Goal: Task Accomplishment & Management: Use online tool/utility

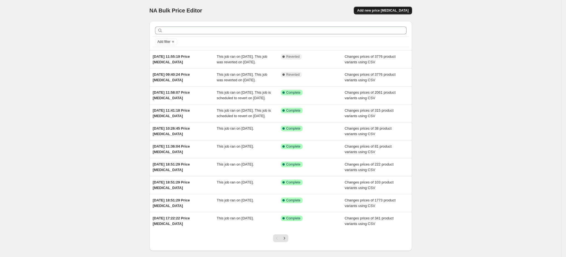
click at [380, 9] on span "Add new price change job" at bounding box center [382, 10] width 51 height 4
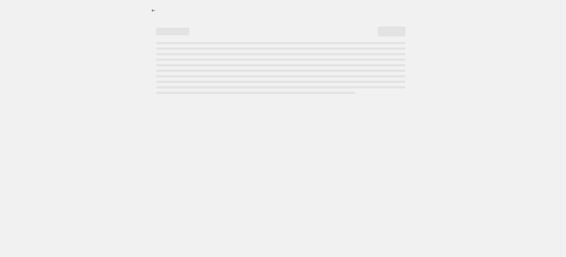
select select "percentage"
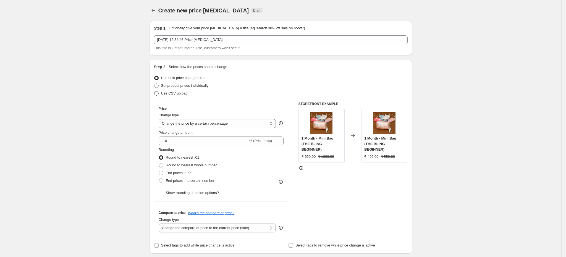
click at [188, 96] on span "Use CSV upload" at bounding box center [174, 94] width 27 height 6
click at [155, 92] on input "Use CSV upload" at bounding box center [154, 91] width 0 height 0
radio input "true"
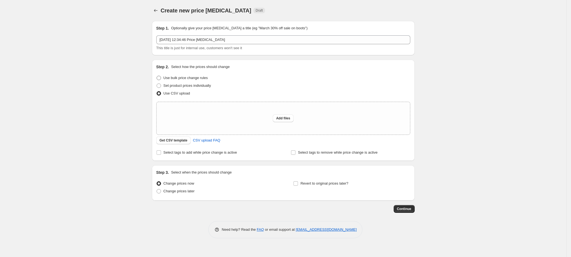
click at [201, 76] on span "Use bulk price change rules" at bounding box center [185, 78] width 44 height 4
click at [157, 76] on input "Use bulk price change rules" at bounding box center [157, 76] width 0 height 0
radio input "true"
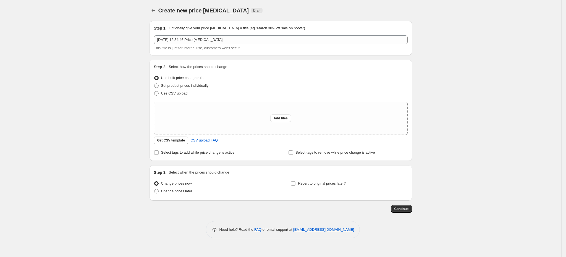
select select "percentage"
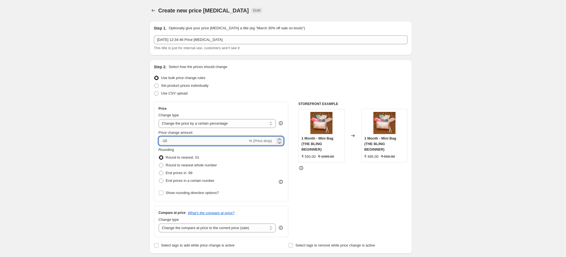
click at [210, 143] on input "-10" at bounding box center [203, 141] width 89 height 9
type input "15"
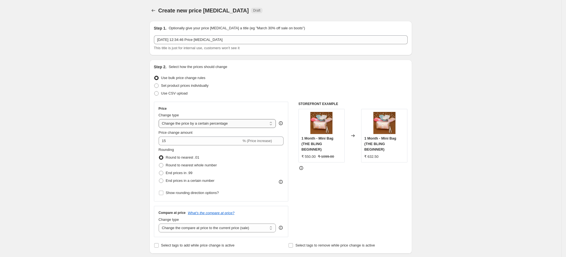
click at [180, 125] on select "Change the price to a certain amount Change the price by a certain amount Chang…" at bounding box center [218, 123] width 118 height 9
click at [223, 110] on div "Price" at bounding box center [221, 108] width 125 height 4
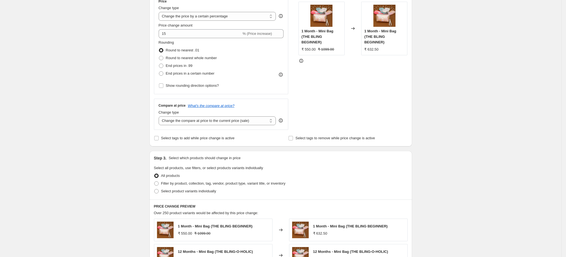
scroll to position [124, 0]
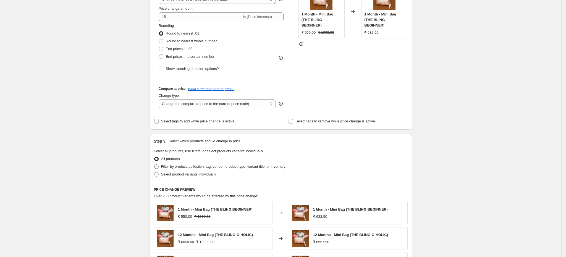
click at [222, 169] on span "Filter by product, collection, tag, vendor, product type, variant title, or inv…" at bounding box center [223, 167] width 124 height 4
click at [155, 165] on input "Filter by product, collection, tag, vendor, product type, variant title, or inv…" at bounding box center [154, 165] width 0 height 0
radio input "true"
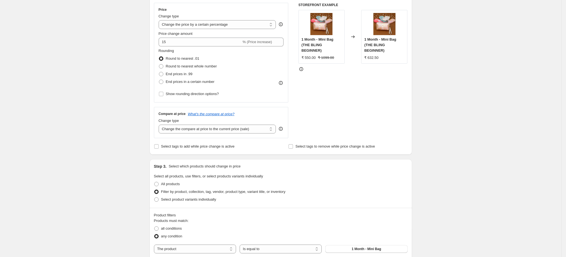
scroll to position [0, 0]
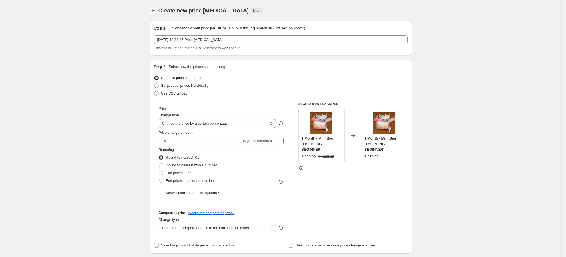
click at [153, 11] on icon "Price change jobs" at bounding box center [154, 11] width 6 height 6
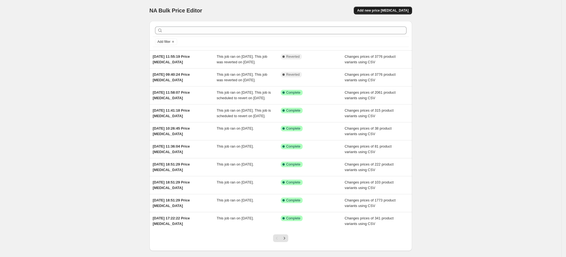
click at [383, 9] on span "Add new price [MEDICAL_DATA]" at bounding box center [382, 10] width 51 height 4
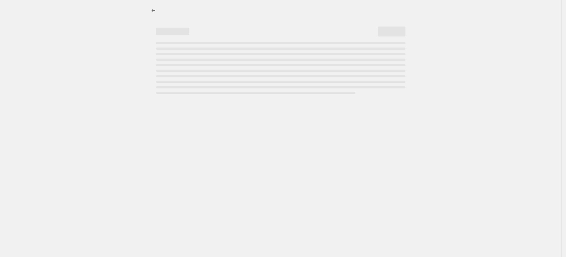
select select "percentage"
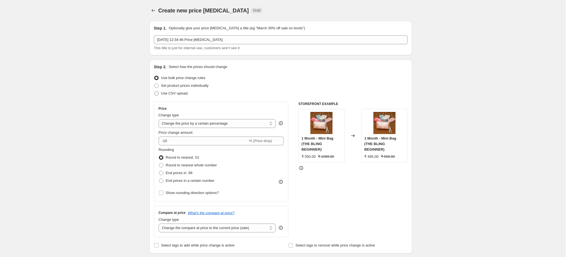
click at [177, 94] on span "Use CSV upload" at bounding box center [174, 93] width 27 height 4
click at [155, 92] on input "Use CSV upload" at bounding box center [154, 91] width 0 height 0
radio input "true"
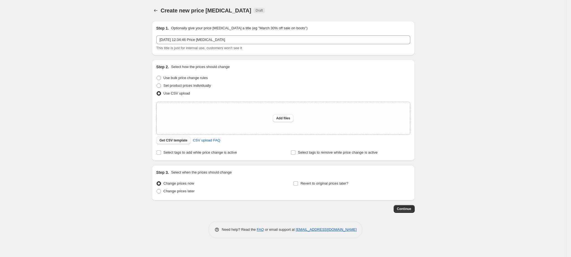
click at [181, 141] on span "Get CSV template" at bounding box center [174, 140] width 28 height 4
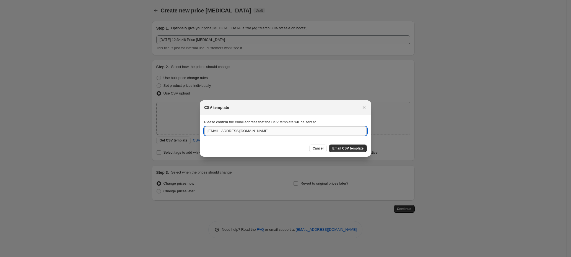
click at [263, 133] on input "[EMAIL_ADDRESS][DOMAIN_NAME]" at bounding box center [285, 131] width 163 height 9
click at [288, 135] on input "[EMAIL_ADDRESS][DOMAIN_NAME]" at bounding box center [285, 131] width 163 height 9
click at [288, 130] on input "[EMAIL_ADDRESS][DOMAIN_NAME]" at bounding box center [285, 131] width 163 height 9
paste input "pratik."
type input "pratik.blingbag@gmail.com"
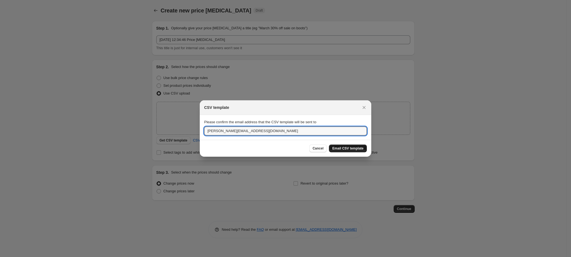
click at [362, 148] on span "Email CSV template" at bounding box center [347, 148] width 31 height 4
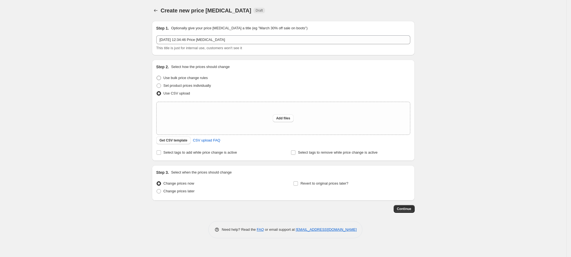
click at [185, 78] on span "Use bulk price change rules" at bounding box center [185, 78] width 44 height 4
click at [157, 76] on input "Use bulk price change rules" at bounding box center [157, 76] width 0 height 0
radio input "true"
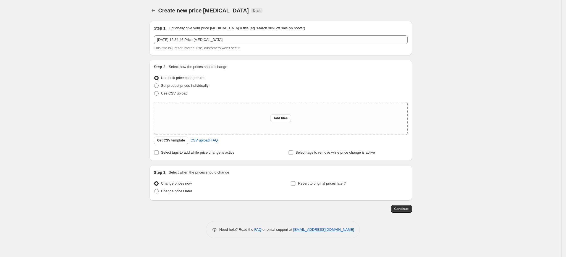
select select "percentage"
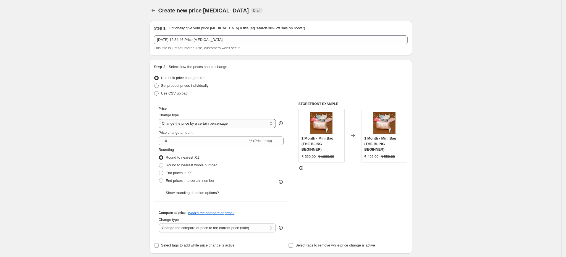
click at [212, 125] on select "Change the price to a certain amount Change the price by a certain amount Chang…" at bounding box center [218, 123] width 118 height 9
click at [155, 137] on div "Step 2. Select how the prices should change Use bulk price change rules Set pro…" at bounding box center [281, 157] width 263 height 194
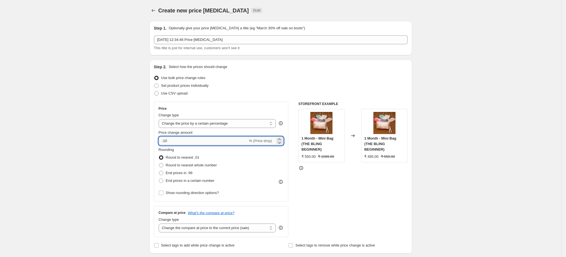
click at [187, 143] on input "-10" at bounding box center [203, 141] width 89 height 9
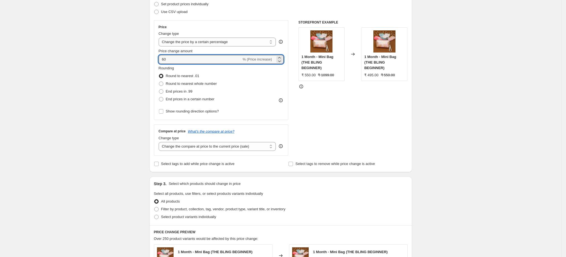
scroll to position [83, 0]
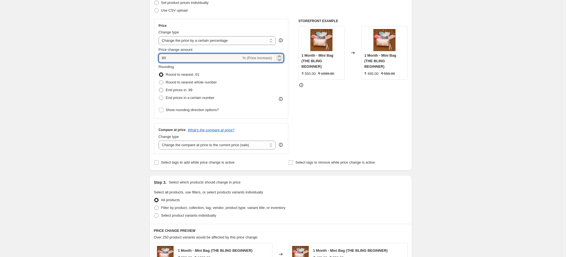
type input "60"
click at [189, 90] on span "End prices in .99" at bounding box center [179, 90] width 27 height 4
click at [159, 88] on input "End prices in .99" at bounding box center [159, 88] width 0 height 0
radio input "true"
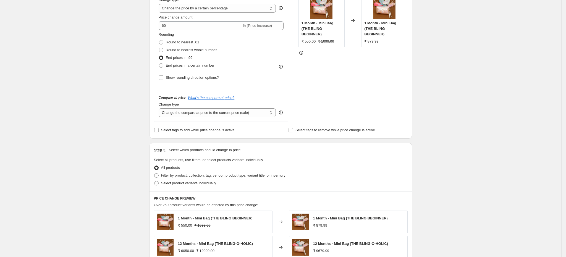
scroll to position [124, 0]
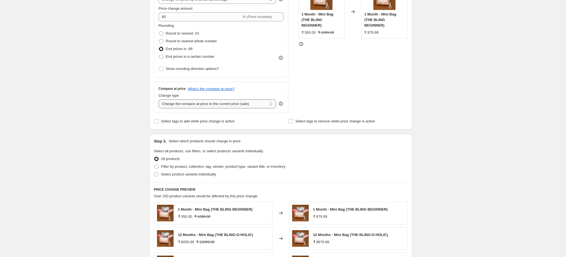
click at [219, 106] on select "Change the compare at price to the current price (sale) Change the compare at p…" at bounding box center [218, 104] width 118 height 9
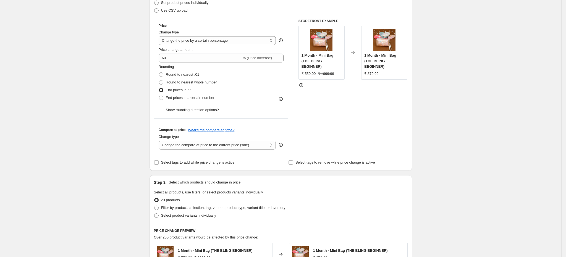
scroll to position [0, 0]
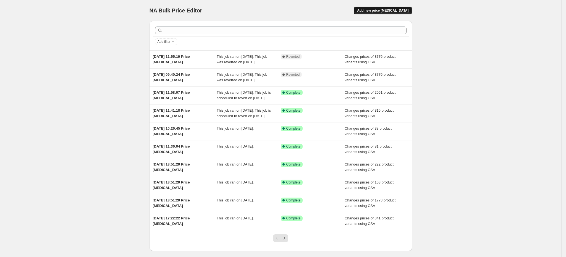
click at [397, 12] on span "Add new price [MEDICAL_DATA]" at bounding box center [382, 10] width 51 height 4
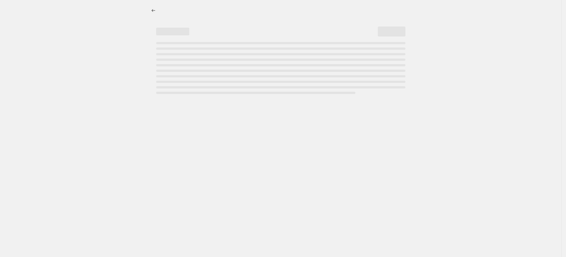
select select "percentage"
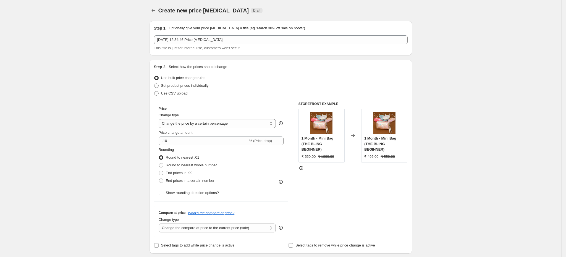
click at [199, 77] on span "Use bulk price change rules" at bounding box center [183, 78] width 44 height 4
click at [155, 76] on input "Use bulk price change rules" at bounding box center [154, 76] width 0 height 0
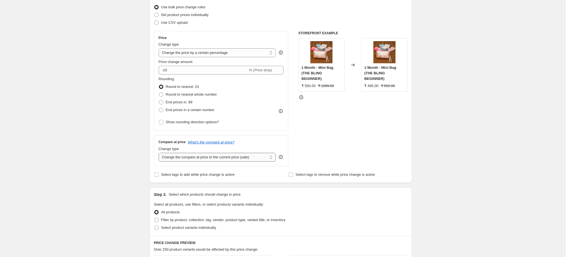
scroll to position [83, 0]
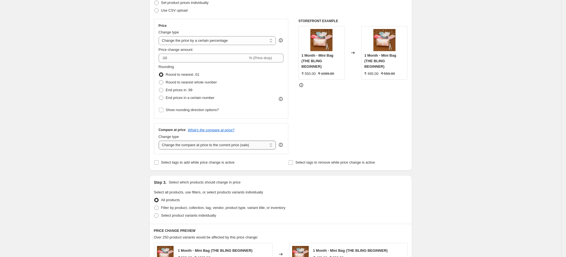
click at [197, 148] on select "Change the compare at price to the current price (sale) Change the compare at p…" at bounding box center [218, 145] width 118 height 9
select select "percentage"
click at [161, 142] on select "Change the compare at price to the current price (sale) Change the compare at p…" at bounding box center [218, 145] width 118 height 9
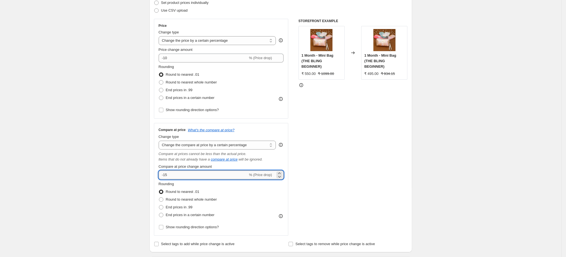
click at [215, 178] on input "-15" at bounding box center [203, 175] width 89 height 9
type input "60"
click at [178, 209] on span "End prices in .99" at bounding box center [179, 207] width 27 height 4
click at [159, 206] on input "End prices in .99" at bounding box center [159, 205] width 0 height 0
radio input "true"
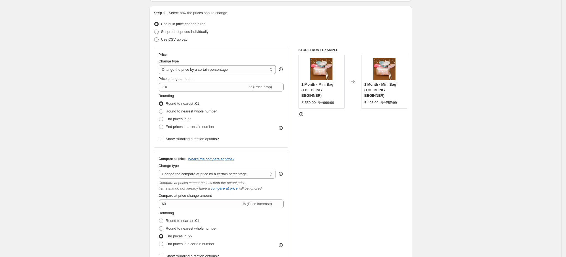
scroll to position [41, 0]
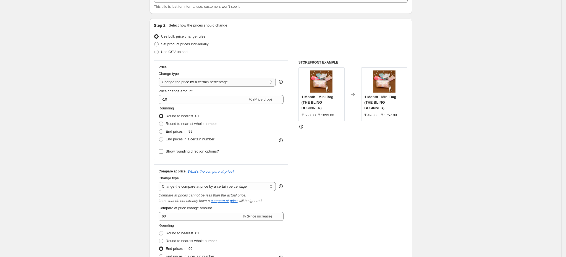
click at [237, 84] on select "Change the price to a certain amount Change the price by a certain amount Chang…" at bounding box center [218, 82] width 118 height 9
select select "no_change"
click at [161, 78] on select "Change the price to a certain amount Change the price by a certain amount Chang…" at bounding box center [218, 82] width 118 height 9
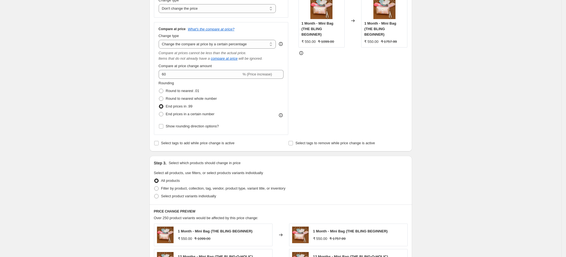
scroll to position [124, 0]
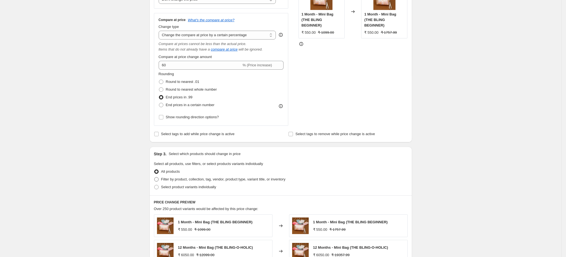
click at [220, 181] on span "Filter by product, collection, tag, vendor, product type, variant title, or inv…" at bounding box center [223, 179] width 124 height 4
click at [155, 178] on input "Filter by product, collection, tag, vendor, product type, variant title, or inv…" at bounding box center [154, 177] width 0 height 0
radio input "true"
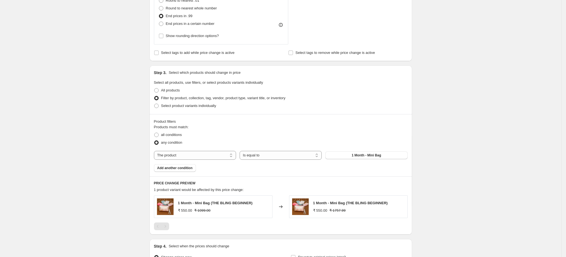
scroll to position [207, 0]
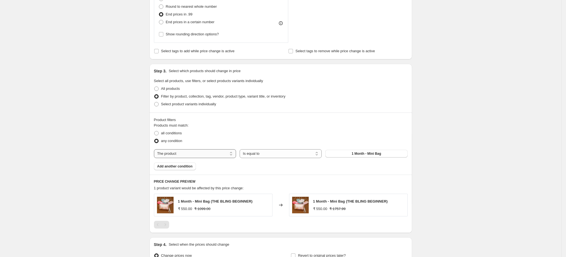
click at [210, 156] on select "The product The product's collection The product's tag The product's vendor The…" at bounding box center [195, 153] width 82 height 9
click at [278, 167] on div "Products must match: all conditions any condition The product The product's col…" at bounding box center [281, 147] width 254 height 48
click at [346, 157] on button "1 Month - Mini Bag" at bounding box center [367, 154] width 82 height 8
click at [180, 135] on span "all conditions" at bounding box center [171, 133] width 21 height 4
click at [155, 131] on input "all conditions" at bounding box center [154, 131] width 0 height 0
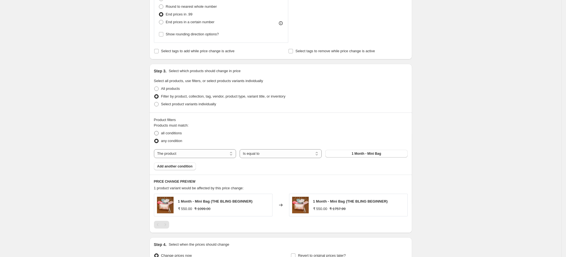
radio input "true"
click at [267, 98] on span "Filter by product, collection, tag, vendor, product type, variant title, or inv…" at bounding box center [223, 96] width 124 height 4
click at [155, 95] on input "Filter by product, collection, tag, vendor, product type, variant title, or inv…" at bounding box center [154, 94] width 0 height 0
click at [268, 96] on label "Filter by product, collection, tag, vendor, product type, variant title, or inv…" at bounding box center [220, 97] width 132 height 8
click at [155, 95] on input "Filter by product, collection, tag, vendor, product type, variant title, or inv…" at bounding box center [154, 94] width 0 height 0
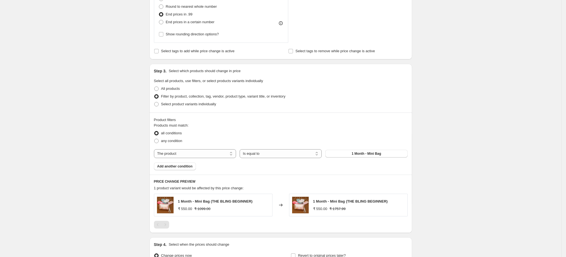
click at [268, 96] on span "Filter by product, collection, tag, vendor, product type, variant title, or inv…" at bounding box center [223, 96] width 124 height 4
click at [155, 95] on input "Filter by product, collection, tag, vendor, product type, variant title, or inv…" at bounding box center [154, 94] width 0 height 0
click at [177, 143] on span "any condition" at bounding box center [171, 141] width 21 height 4
click at [155, 139] on input "any condition" at bounding box center [154, 139] width 0 height 0
radio input "true"
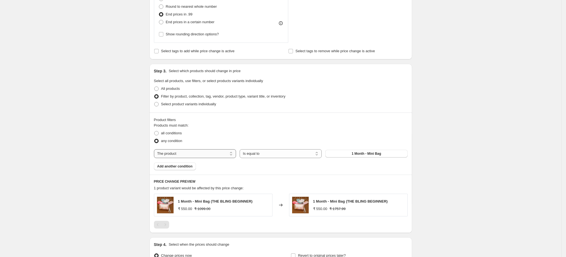
click at [193, 154] on select "The product The product's collection The product's tag The product's vendor The…" at bounding box center [195, 153] width 82 height 9
select select "collection"
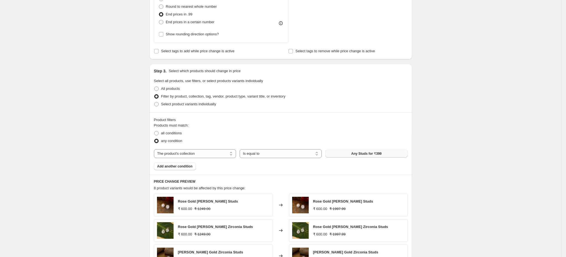
click at [346, 158] on button "Any Studs for ₹399" at bounding box center [367, 154] width 82 height 8
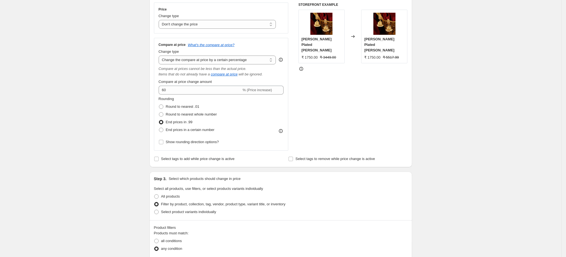
scroll to position [83, 0]
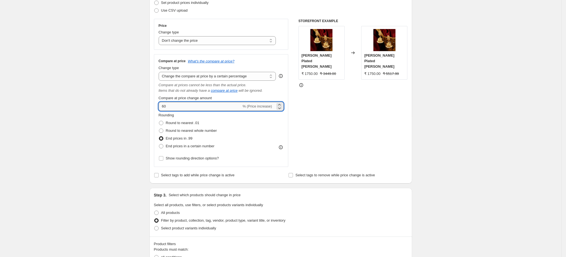
click at [225, 106] on input "60" at bounding box center [200, 106] width 83 height 9
click at [274, 77] on select "Change the compare at price to the current price (sale) Change the compare at p…" at bounding box center [218, 76] width 118 height 9
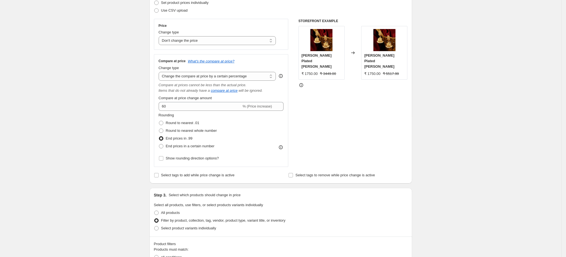
click at [343, 119] on div "STOREFRONT EXAMPLE Shuchi Golden Plated Pearl Jhumkis ₹ 1750.00 ₹ 3449.00 Chang…" at bounding box center [353, 93] width 109 height 148
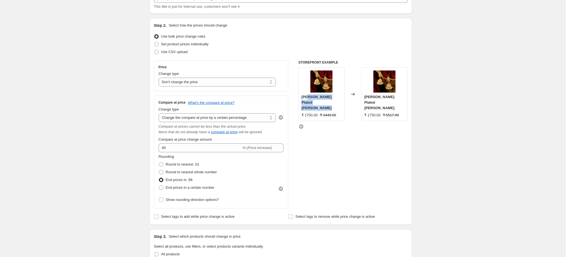
drag, startPoint x: 333, startPoint y: 104, endPoint x: 311, endPoint y: 97, distance: 23.3
click at [311, 97] on div "Shuchi Golden Plated Pearl Jhumkis" at bounding box center [322, 102] width 40 height 17
click at [389, 124] on div at bounding box center [353, 127] width 109 height 6
click at [303, 125] on icon at bounding box center [302, 127] width 4 height 4
click at [215, 190] on span "End prices in a certain number" at bounding box center [190, 188] width 49 height 4
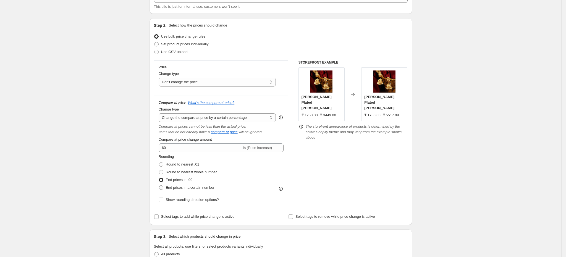
click at [159, 186] on input "End prices in a certain number" at bounding box center [159, 186] width 0 height 0
radio input "true"
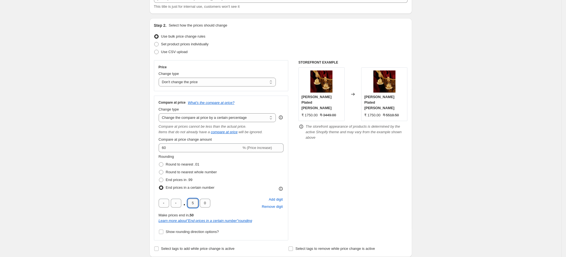
click at [198, 203] on input "5" at bounding box center [193, 203] width 11 height 9
type input "0"
click at [168, 206] on input "text" at bounding box center [164, 203] width 11 height 9
click at [181, 206] on input "text" at bounding box center [176, 203] width 11 height 9
type input "9"
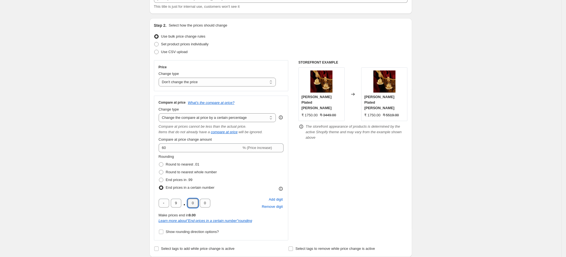
click at [268, 172] on div "Rounding Round to nearest .01 Round to nearest whole number End prices in .99 E…" at bounding box center [221, 173] width 125 height 38
drag, startPoint x: 308, startPoint y: 97, endPoint x: 331, endPoint y: 104, distance: 24.2
click at [331, 104] on div "Shuchi Golden Plated Pearl Jhumkis" at bounding box center [322, 102] width 40 height 17
drag, startPoint x: 344, startPoint y: 159, endPoint x: 321, endPoint y: 132, distance: 35.5
click at [344, 159] on div "STOREFRONT EXAMPLE Shuchi Golden Plated Pearl Jhumkis ₹ 1750.00 ₹ 3449.00 Chang…" at bounding box center [353, 150] width 109 height 180
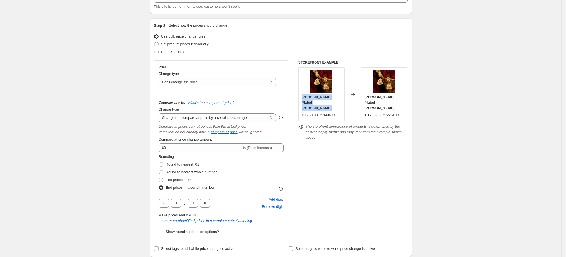
drag, startPoint x: 302, startPoint y: 94, endPoint x: 338, endPoint y: 109, distance: 38.9
click at [332, 105] on div "Shuchi Golden Plated Pearl Jhumkis ₹ 1750.00 ₹ 3449.00" at bounding box center [322, 94] width 46 height 54
copy span "Shuchi Golden Plated Pearl Jhumkis"
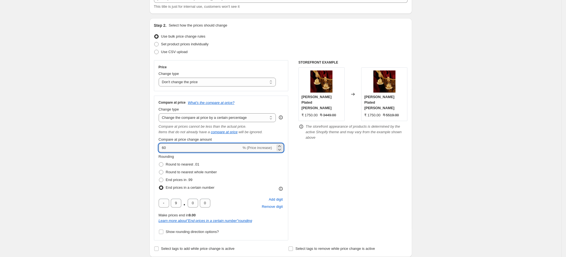
click at [167, 147] on input "60" at bounding box center [200, 148] width 83 height 9
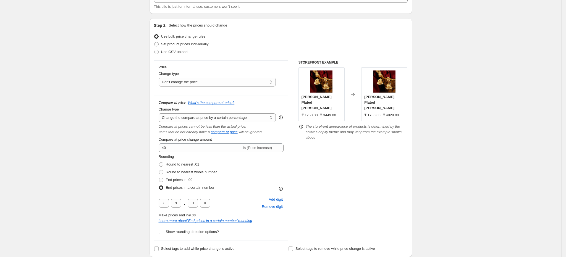
click at [348, 174] on div "STOREFRONT EXAMPLE Shuchi Golden Plated Pearl Jhumkis ₹ 1750.00 ₹ 3449.00 Chang…" at bounding box center [353, 150] width 109 height 180
click at [392, 113] on span "₹ 4829.00" at bounding box center [391, 115] width 16 height 4
click at [408, 111] on div "Shuchi Golden Plated Pearl Jhumkis ₹ 1750.00 ₹ 4829.00" at bounding box center [385, 94] width 46 height 54
click at [394, 113] on strike "₹ 4829.00" at bounding box center [391, 116] width 16 height 6
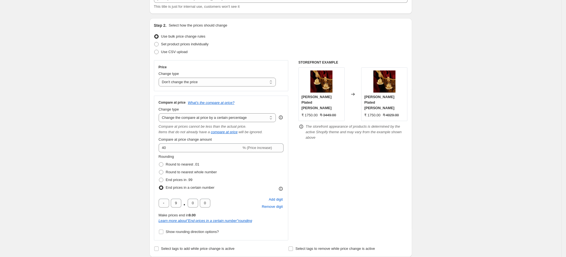
click at [392, 113] on span "₹ 4829.00" at bounding box center [391, 115] width 16 height 4
click at [397, 113] on span "₹ 4829.00" at bounding box center [391, 115] width 16 height 4
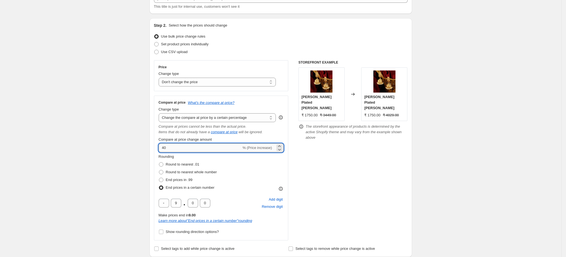
click at [182, 149] on input "40" at bounding box center [200, 148] width 83 height 9
click at [282, 146] on icon at bounding box center [280, 147] width 6 height 6
click at [281, 151] on icon at bounding box center [280, 150] width 3 height 2
click at [281, 151] on icon at bounding box center [280, 150] width 6 height 6
click at [209, 152] on input "39" at bounding box center [200, 148] width 83 height 9
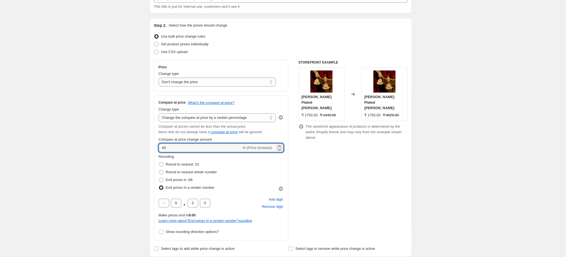
type input "40"
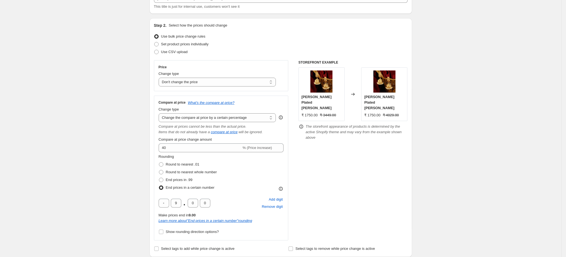
click at [364, 149] on div "STOREFRONT EXAMPLE Shuchi Golden Plated Pearl Jhumkis ₹ 1750.00 ₹ 3449.00 Chang…" at bounding box center [353, 150] width 109 height 180
click at [169, 205] on input "text" at bounding box center [164, 203] width 11 height 9
type input "0"
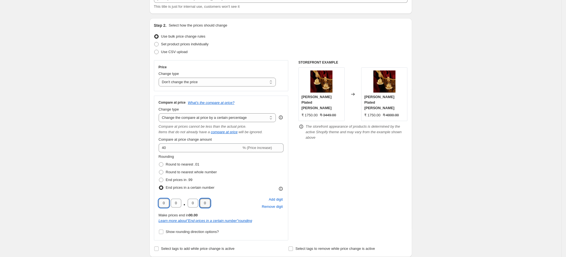
click at [168, 202] on input "0" at bounding box center [164, 203] width 11 height 9
click at [376, 113] on span "₹ 1750.00" at bounding box center [373, 115] width 16 height 4
click at [263, 120] on select "Change the compare at price to the current price (sale) Change the compare at p…" at bounding box center [218, 117] width 118 height 9
select select "bp"
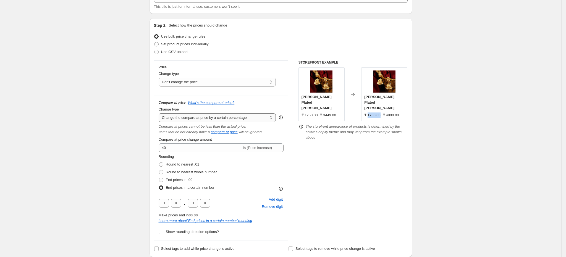
click at [161, 114] on select "Change the compare at price to the current price (sale) Change the compare at p…" at bounding box center [218, 117] width 118 height 9
type input "12.00"
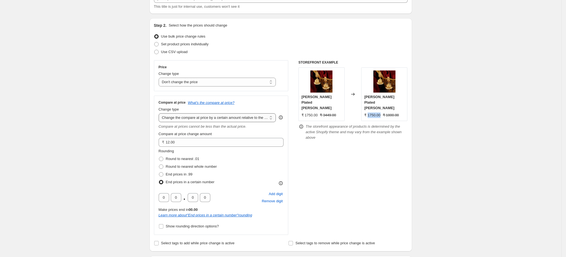
click at [236, 120] on select "Change the compare at price to the current price (sale) Change the compare at p…" at bounding box center [218, 117] width 118 height 9
select select "pp"
click at [161, 114] on select "Change the compare at price to the current price (sale) Change the compare at p…" at bounding box center [218, 117] width 118 height 9
type input "20"
click at [230, 117] on select "Change the compare at price to the current price (sale) Change the compare at p…" at bounding box center [218, 117] width 118 height 9
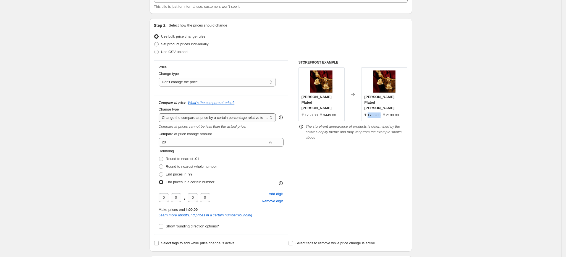
click at [161, 114] on select "Change the compare at price to the current price (sale) Change the compare at p…" at bounding box center [218, 117] width 118 height 9
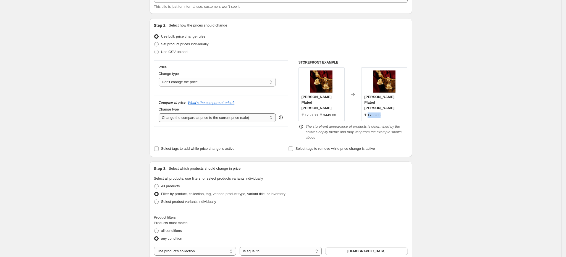
click at [238, 118] on select "Change the compare at price to the current price (sale) Change the compare at p…" at bounding box center [218, 117] width 118 height 9
click at [161, 114] on select "Change the compare at price to the current price (sale) Change the compare at p…" at bounding box center [218, 117] width 118 height 9
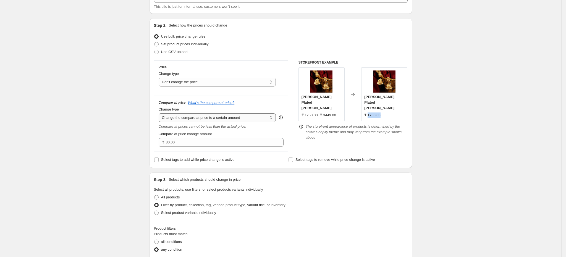
click at [235, 118] on select "Change the compare at price to the current price (sale) Change the compare at p…" at bounding box center [218, 117] width 118 height 9
select select "by"
click at [161, 114] on select "Change the compare at price to the current price (sale) Change the compare at p…" at bounding box center [218, 117] width 118 height 9
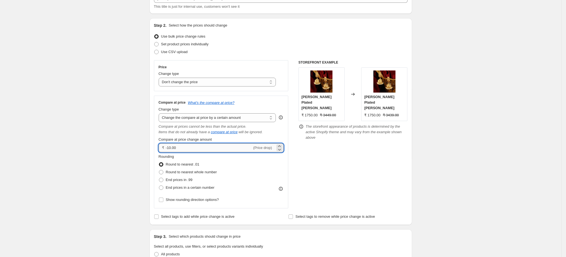
click at [220, 150] on input "-10.00" at bounding box center [209, 148] width 87 height 9
type input "40.00"
click at [202, 188] on span "End prices in a certain number" at bounding box center [190, 188] width 49 height 4
click at [159, 186] on input "End prices in a certain number" at bounding box center [159, 186] width 0 height 0
radio input "true"
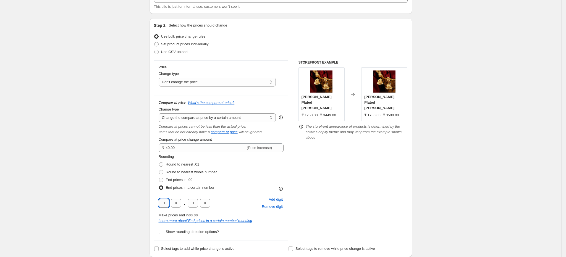
click at [169, 206] on input "0" at bounding box center [164, 203] width 11 height 9
type input "9"
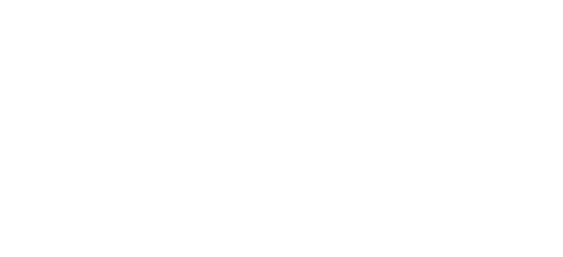
select select "percentage"
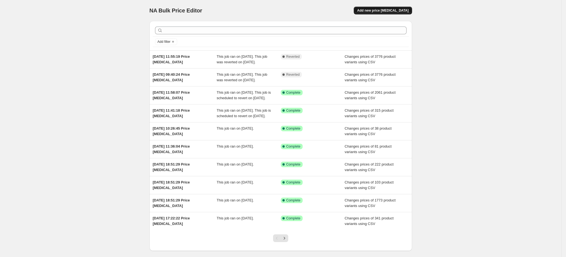
click at [376, 10] on span "Add new price [MEDICAL_DATA]" at bounding box center [382, 10] width 51 height 4
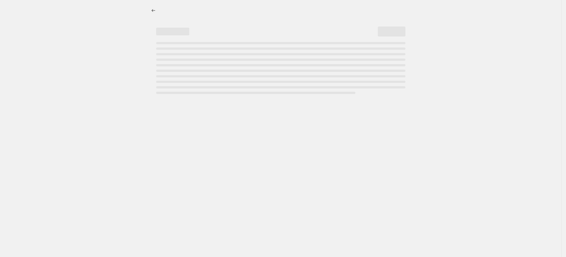
select select "percentage"
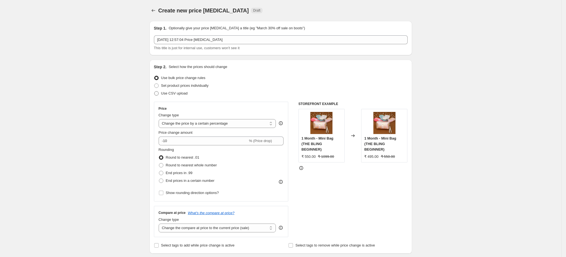
click at [174, 95] on span "Use CSV upload" at bounding box center [174, 93] width 27 height 4
click at [155, 92] on input "Use CSV upload" at bounding box center [154, 91] width 0 height 0
radio input "true"
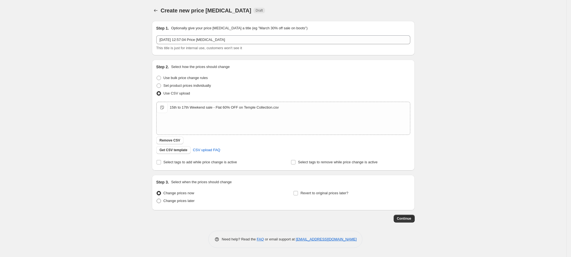
click at [193, 203] on span "Change prices later" at bounding box center [178, 201] width 31 height 4
click at [157, 199] on input "Change prices later" at bounding box center [157, 199] width 0 height 0
radio input "true"
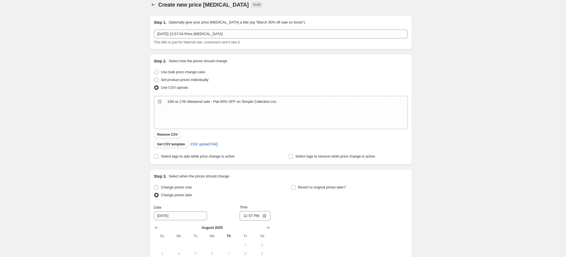
scroll to position [83, 0]
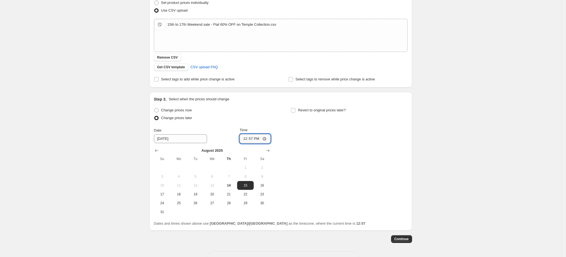
click at [255, 138] on input "12:57" at bounding box center [255, 138] width 31 height 9
type input "00:15"
click at [333, 112] on span "Revert to original prices later?" at bounding box center [322, 110] width 48 height 4
click at [296, 113] on input "Revert to original prices later?" at bounding box center [293, 110] width 4 height 4
checkbox input "true"
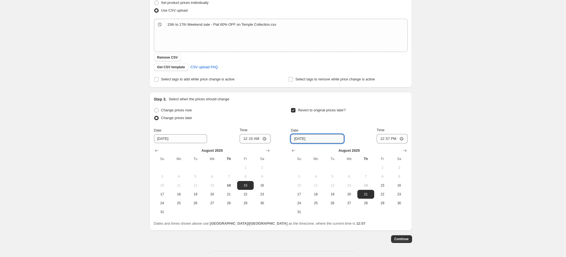
click at [327, 139] on input "[DATE]" at bounding box center [317, 138] width 53 height 9
click at [300, 137] on input "[DATE]" at bounding box center [317, 138] width 53 height 9
type input "[DATE]"
click at [395, 144] on input "12:57" at bounding box center [392, 138] width 31 height 9
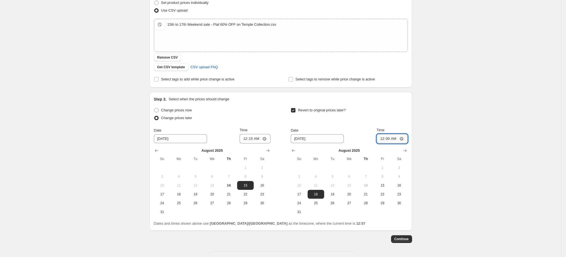
type input "00:01"
click at [370, 119] on div "Revert to original prices later?" at bounding box center [349, 114] width 117 height 17
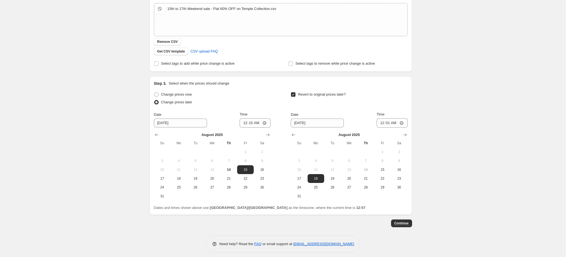
scroll to position [103, 0]
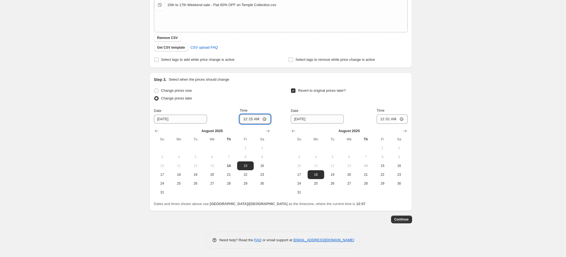
click at [262, 116] on input "00:15" at bounding box center [255, 119] width 31 height 9
type input "00:05"
click at [269, 92] on div "Change prices now" at bounding box center [212, 91] width 117 height 8
click at [396, 217] on button "Continue" at bounding box center [401, 220] width 21 height 8
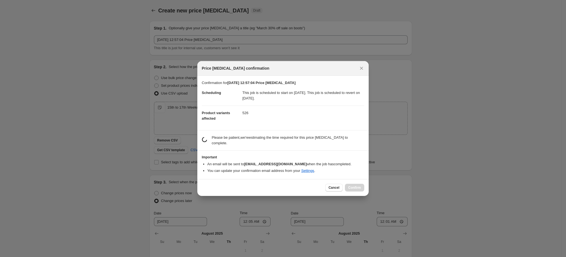
scroll to position [0, 0]
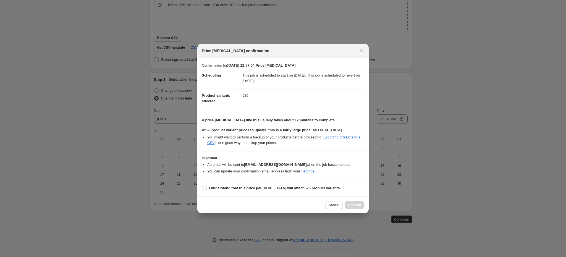
click at [220, 187] on b "I understand that this price [MEDICAL_DATA] will affect 526 product variants" at bounding box center [274, 188] width 131 height 4
click at [207, 187] on input "I understand that this price [MEDICAL_DATA] will affect 526 product variants" at bounding box center [204, 188] width 4 height 4
checkbox input "true"
click at [358, 205] on span "Confirm" at bounding box center [355, 205] width 13 height 4
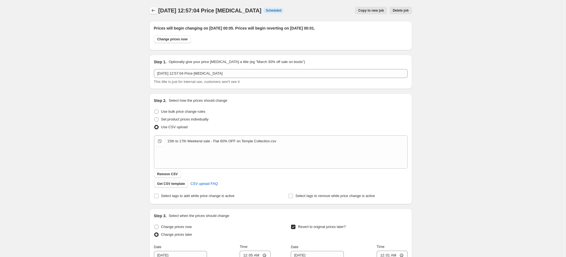
click at [156, 12] on icon "Price change jobs" at bounding box center [154, 11] width 6 height 6
